Goal: Transaction & Acquisition: Purchase product/service

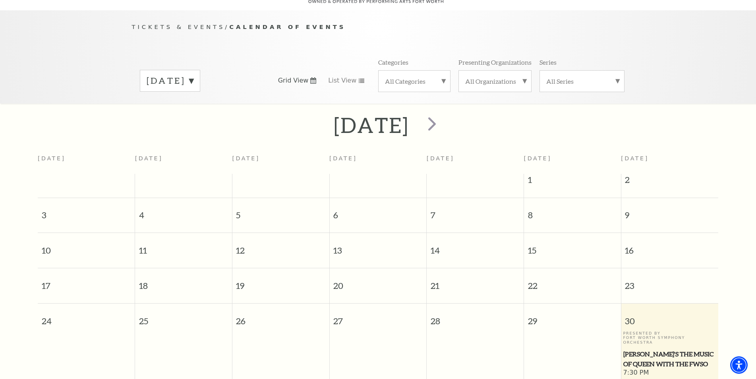
scroll to position [70, 0]
click at [453, 122] on div at bounding box center [431, 125] width 44 height 28
click at [443, 124] on span "next" at bounding box center [432, 123] width 23 height 23
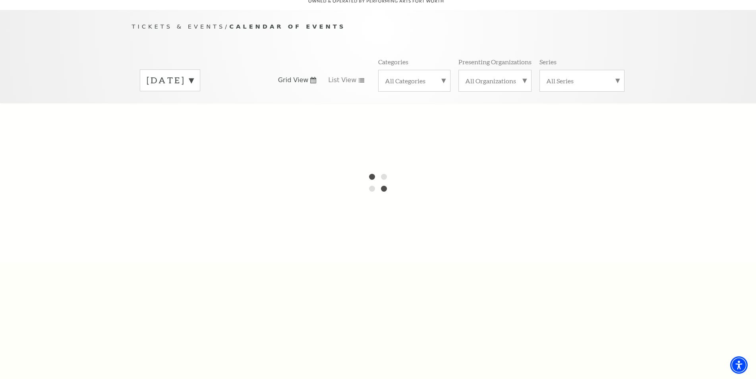
click at [193, 74] on label "August 2025" at bounding box center [170, 80] width 47 height 12
click at [338, 126] on div at bounding box center [378, 182] width 756 height 159
click at [193, 83] on label "August 2025" at bounding box center [170, 81] width 47 height 14
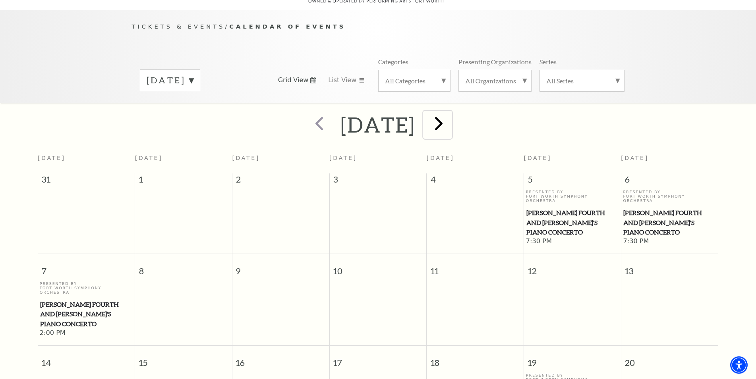
click at [452, 119] on button "next" at bounding box center [437, 125] width 29 height 28
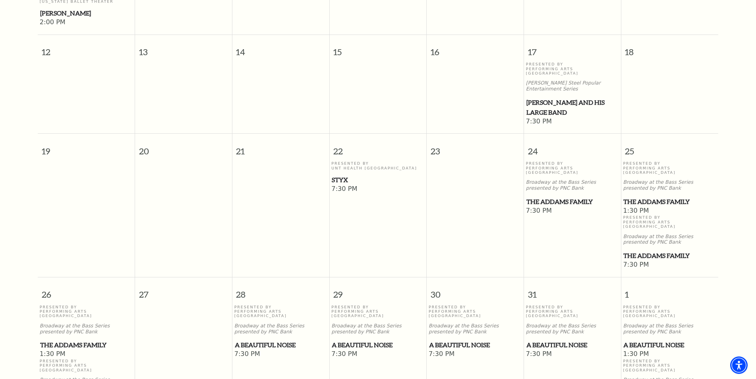
scroll to position [556, 0]
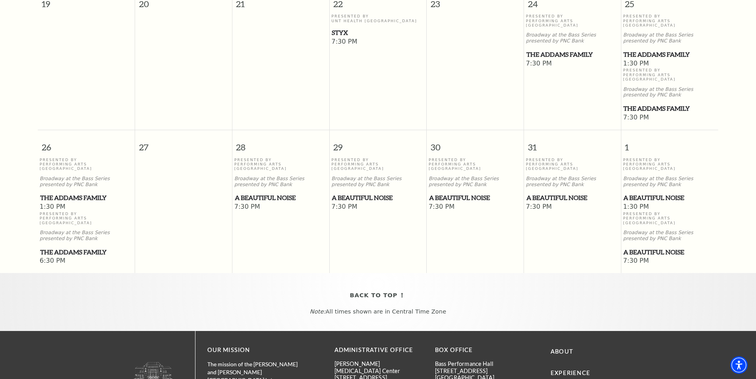
click at [552, 193] on span "A Beautiful Noise" at bounding box center [572, 198] width 92 height 10
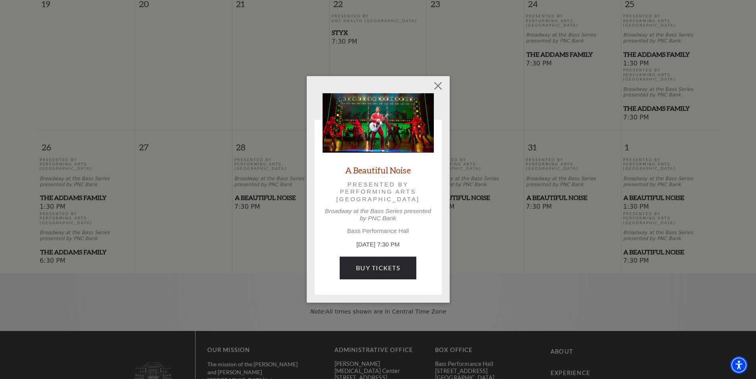
click at [613, 195] on div "A Beautiful Noise Presented by Performing Arts Fort Worth Broadway at the Bass …" at bounding box center [378, 189] width 756 height 379
click at [442, 86] on button "Close" at bounding box center [437, 86] width 15 height 15
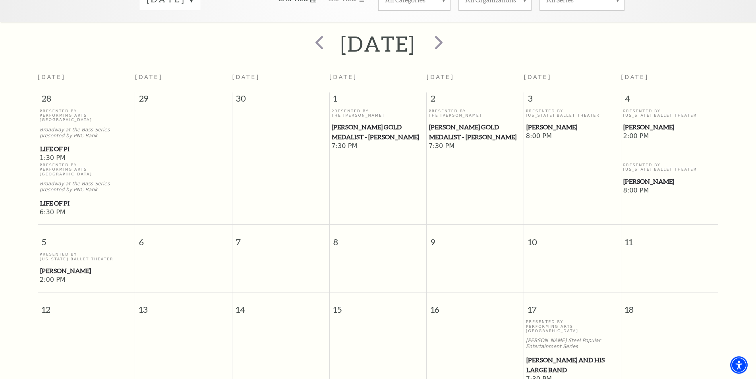
scroll to position [0, 0]
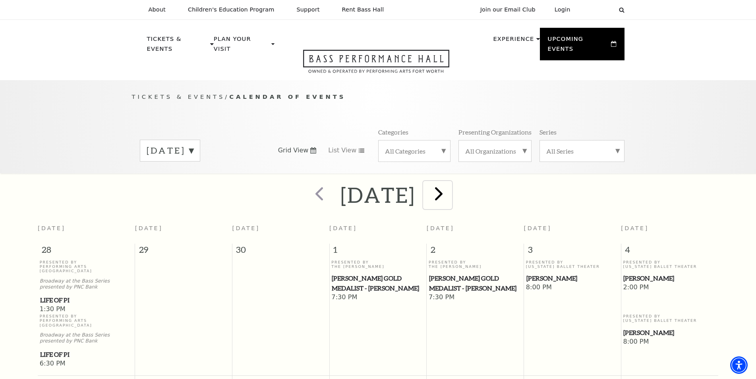
click at [450, 191] on span "next" at bounding box center [438, 193] width 23 height 23
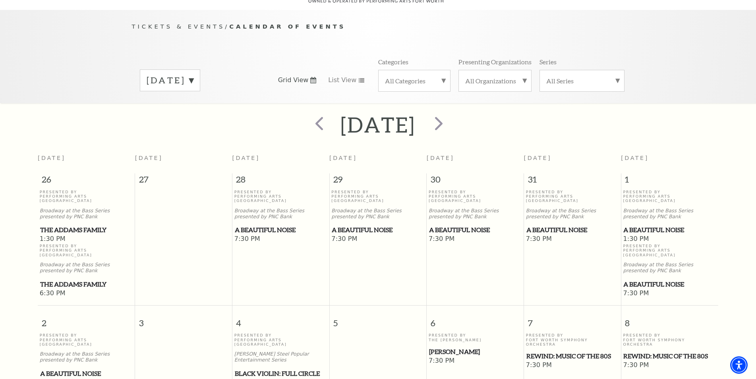
scroll to position [313, 0]
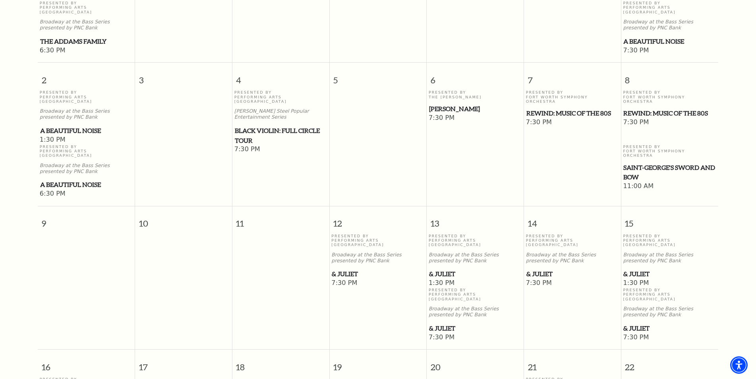
click at [636, 269] on span "& Juliet" at bounding box center [669, 274] width 93 height 10
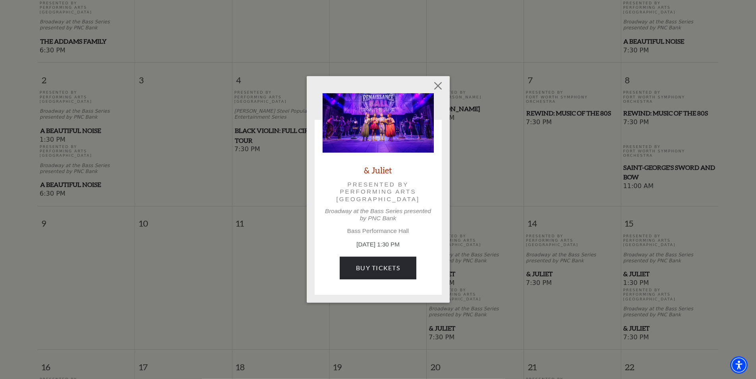
click at [409, 257] on div "& Juliet Presented by Performing Arts Fort Worth Broadway at the Bass Series pr…" at bounding box center [377, 190] width 111 height 194
click at [399, 264] on link "Buy Tickets" at bounding box center [378, 268] width 77 height 22
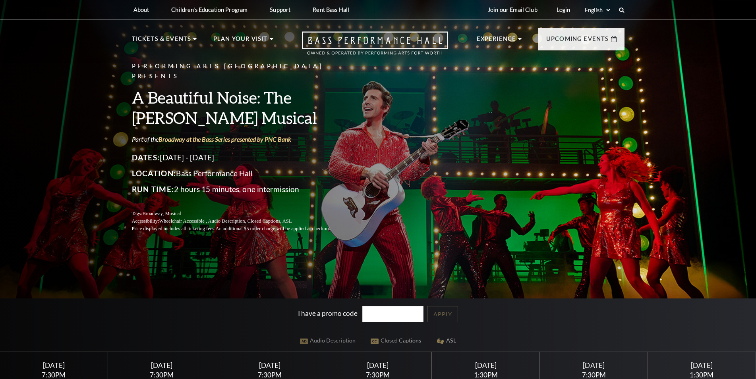
scroll to position [122, 0]
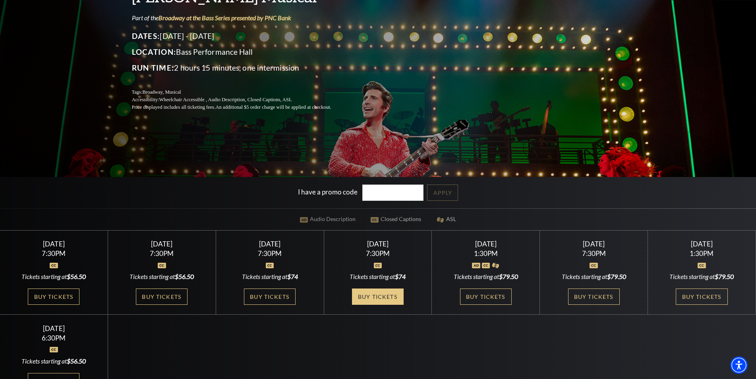
click at [367, 296] on link "Buy Tickets" at bounding box center [378, 297] width 52 height 16
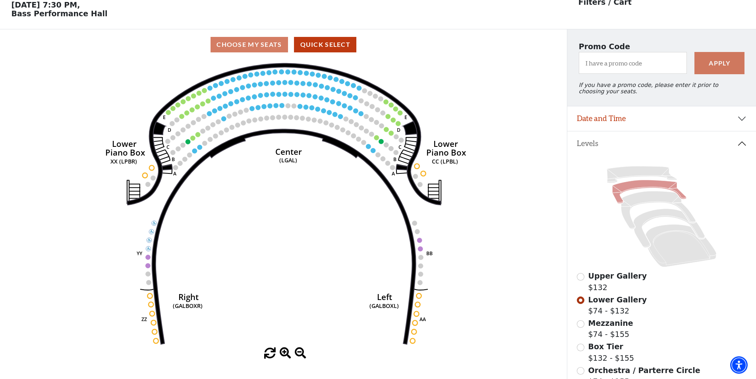
scroll to position [37, 0]
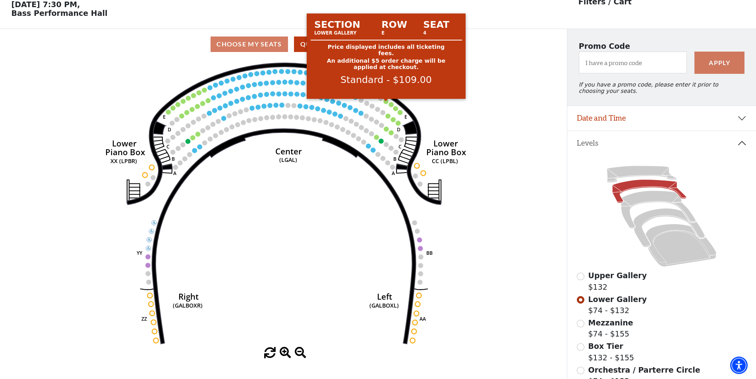
click at [386, 104] on circle at bounding box center [386, 101] width 5 height 5
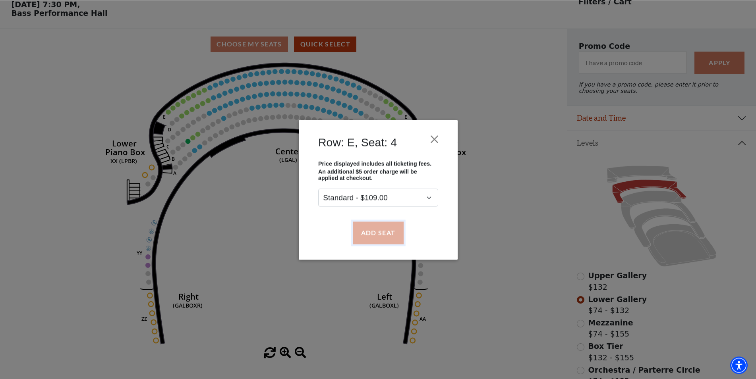
click at [365, 223] on button "Add Seat" at bounding box center [377, 233] width 51 height 22
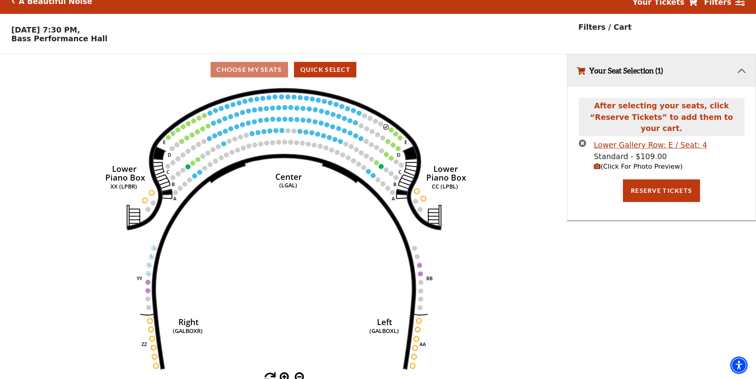
scroll to position [19, 0]
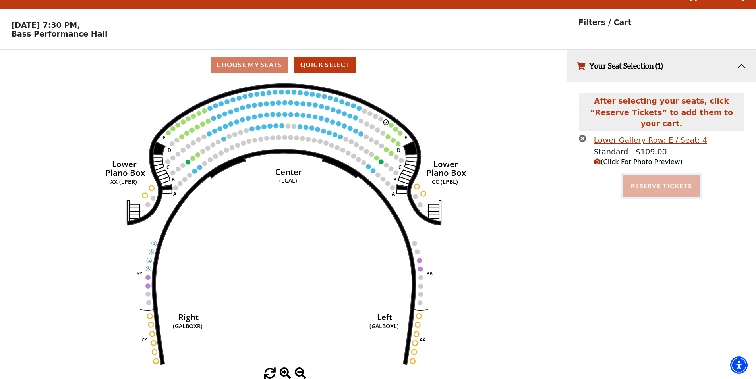
click at [645, 184] on button "Reserve Tickets" at bounding box center [661, 186] width 77 height 22
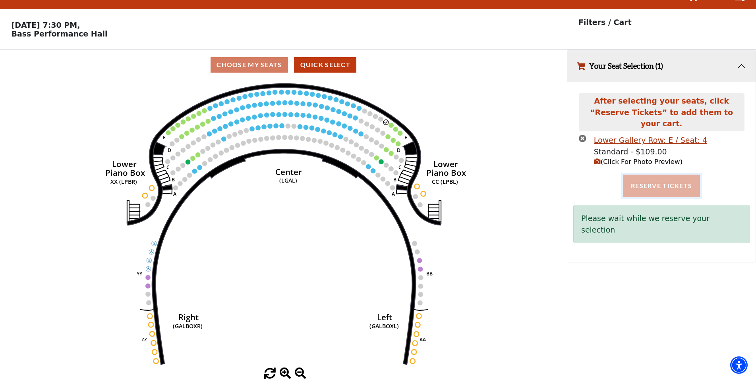
click at [654, 179] on button "Reserve Tickets" at bounding box center [661, 186] width 77 height 22
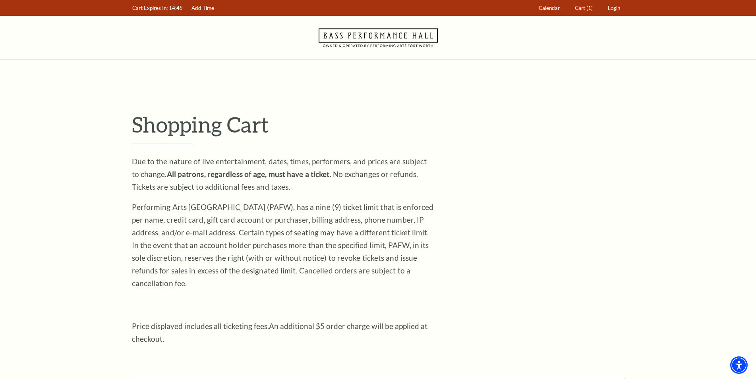
scroll to position [203, 0]
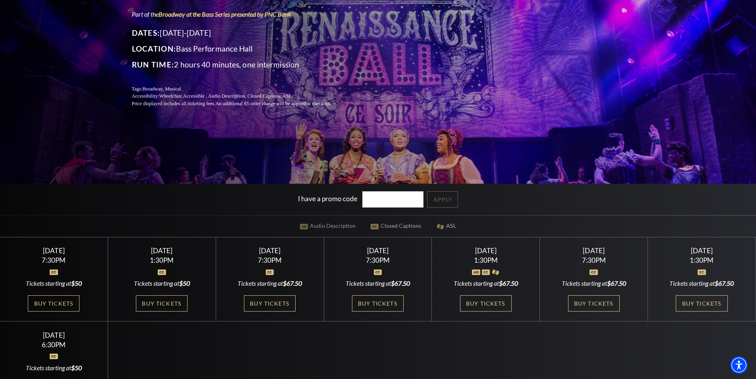
scroll to position [122, 0]
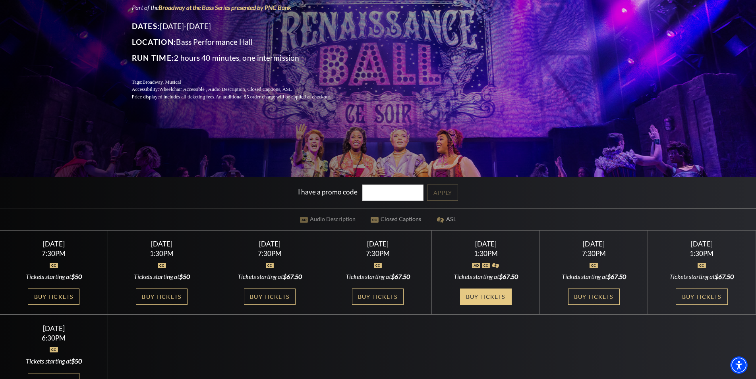
click at [485, 297] on link "Buy Tickets" at bounding box center [486, 297] width 52 height 16
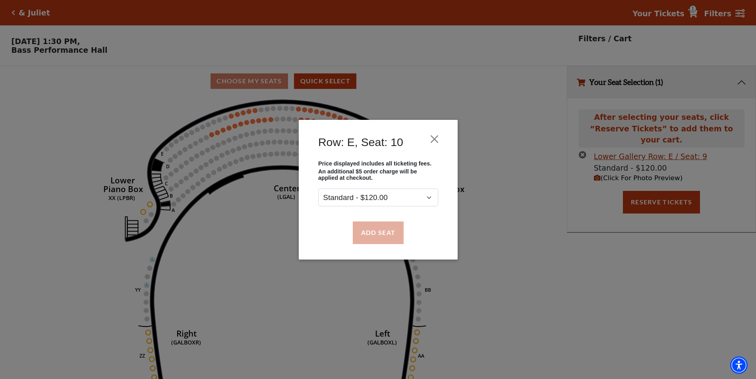
drag, startPoint x: 366, startPoint y: 249, endPoint x: 370, endPoint y: 240, distance: 10.1
click at [369, 244] on div "Add Seat" at bounding box center [378, 232] width 135 height 37
drag, startPoint x: 370, startPoint y: 240, endPoint x: 371, endPoint y: 231, distance: 9.5
click at [370, 240] on button "Add Seat" at bounding box center [377, 233] width 51 height 22
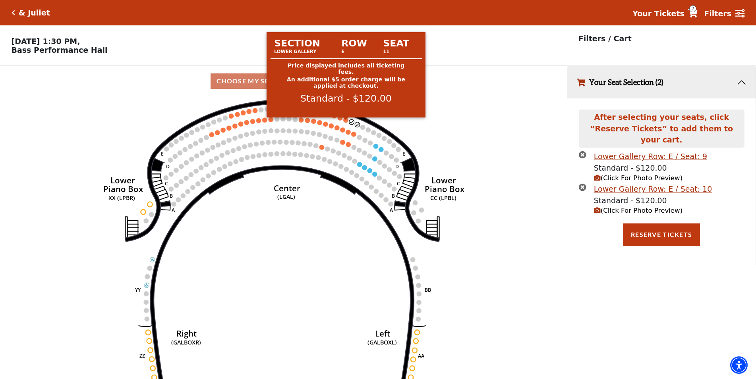
click at [344, 122] on circle at bounding box center [346, 120] width 5 height 5
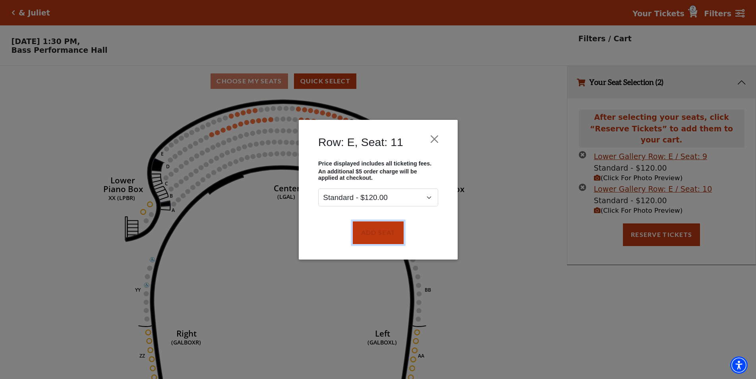
drag, startPoint x: 372, startPoint y: 232, endPoint x: 362, endPoint y: 166, distance: 67.1
click at [372, 232] on button "Add Seat" at bounding box center [377, 233] width 51 height 22
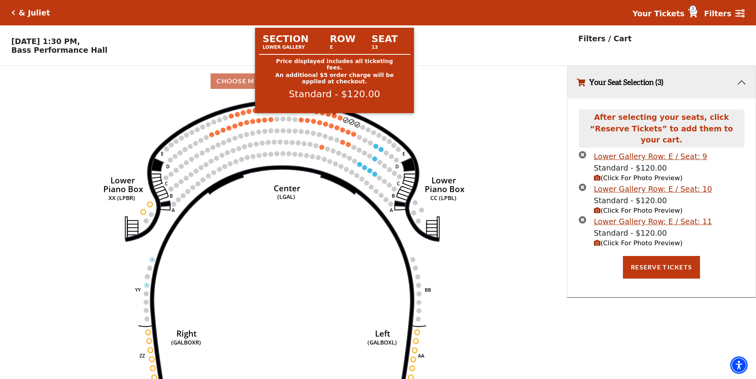
click at [340, 120] on circle at bounding box center [340, 118] width 5 height 5
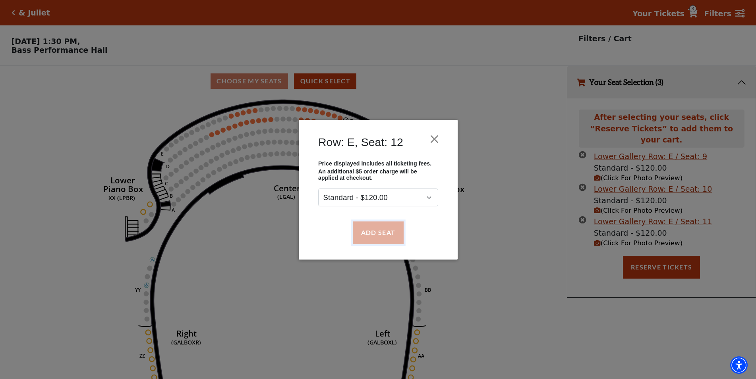
click at [366, 226] on button "Add Seat" at bounding box center [377, 233] width 51 height 22
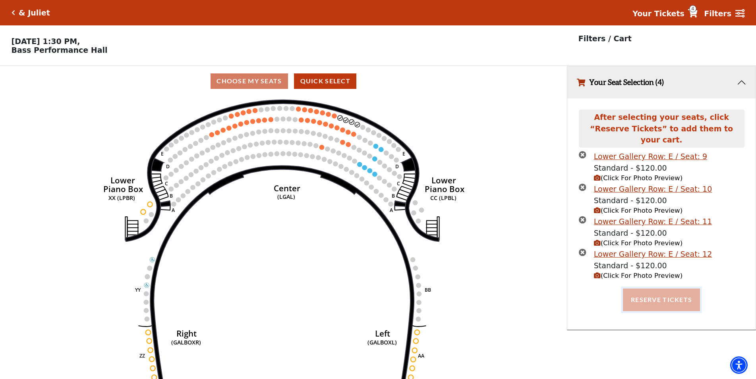
click at [643, 289] on button "Reserve Tickets" at bounding box center [661, 300] width 77 height 22
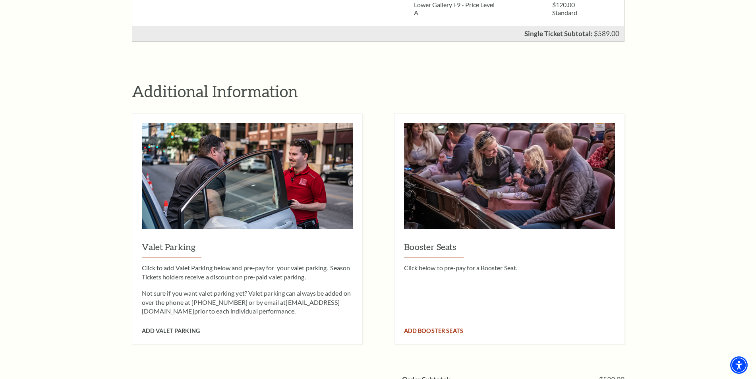
scroll to position [729, 0]
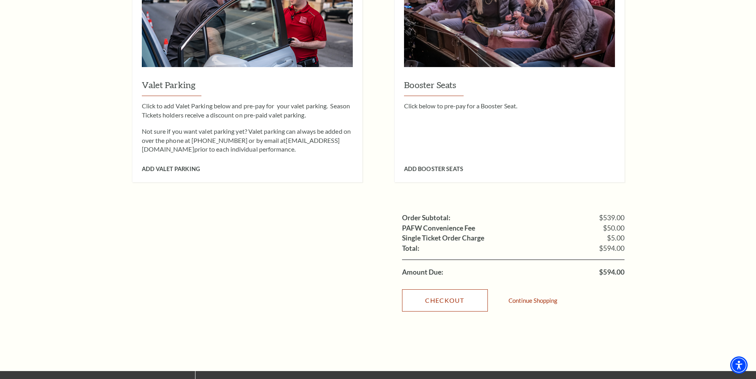
click at [466, 289] on link "Checkout" at bounding box center [445, 300] width 86 height 22
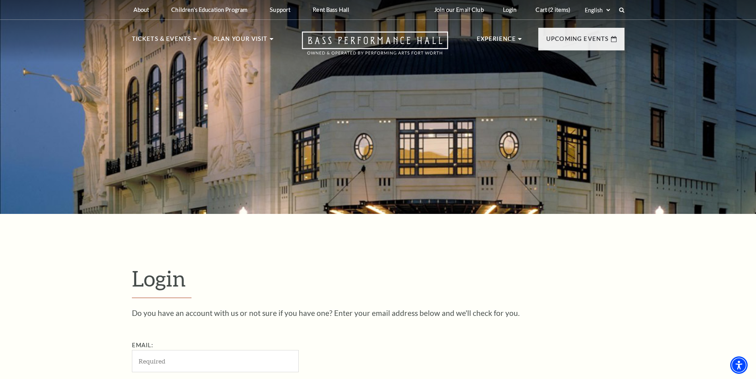
scroll to position [266, 0]
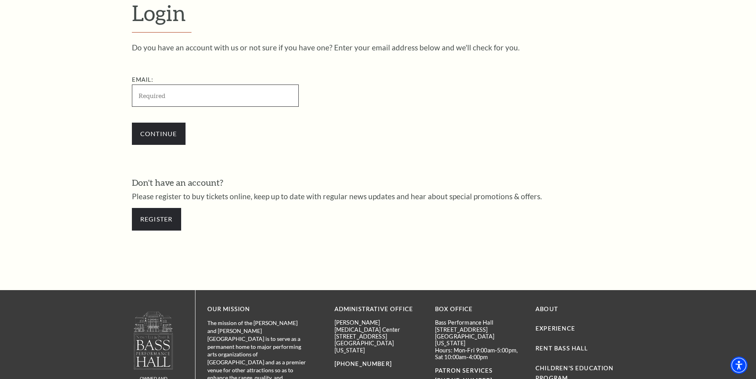
click at [158, 97] on input "Email:" at bounding box center [215, 96] width 167 height 22
paste input "[EMAIL_ADDRESS][DOMAIN_NAME]"
type input "[EMAIL_ADDRESS][DOMAIN_NAME]"
click at [146, 133] on input "Continue" at bounding box center [159, 134] width 54 height 22
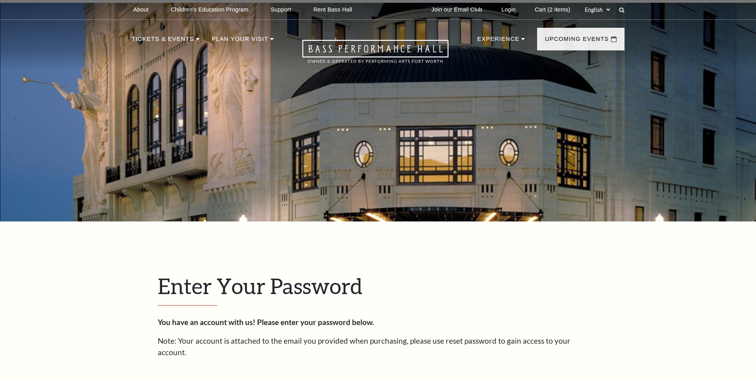
scroll to position [273, 0]
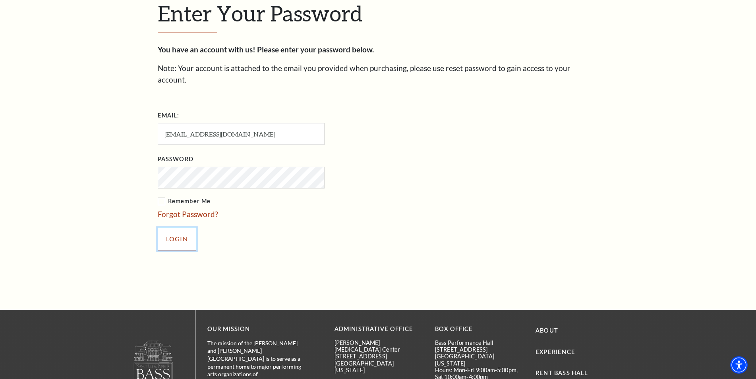
click at [179, 228] on input "Login" at bounding box center [177, 239] width 39 height 22
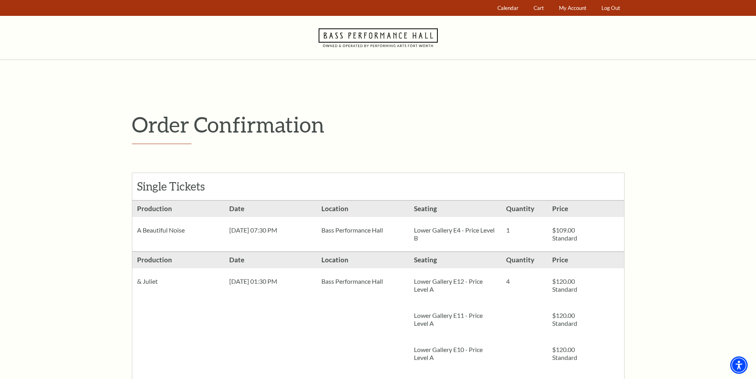
scroll to position [324, 0]
